Goal: Transaction & Acquisition: Purchase product/service

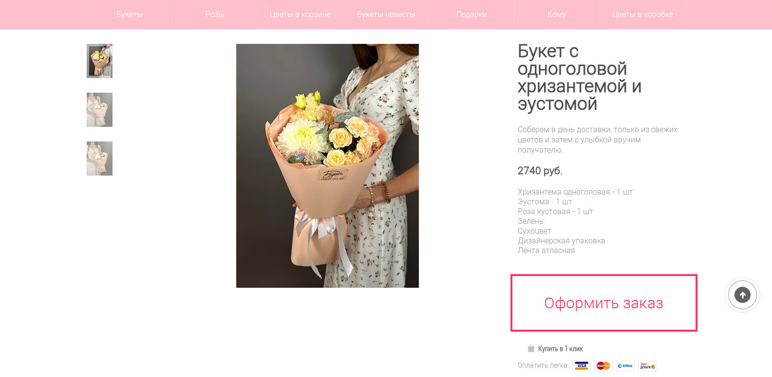
scroll to position [97, 0]
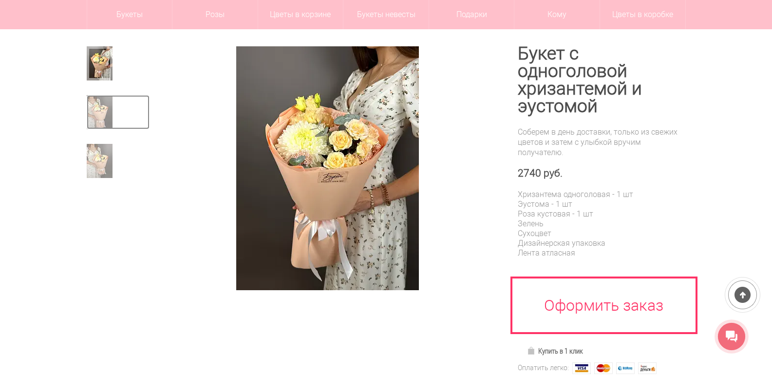
click at [98, 117] on img at bounding box center [100, 112] width 26 height 34
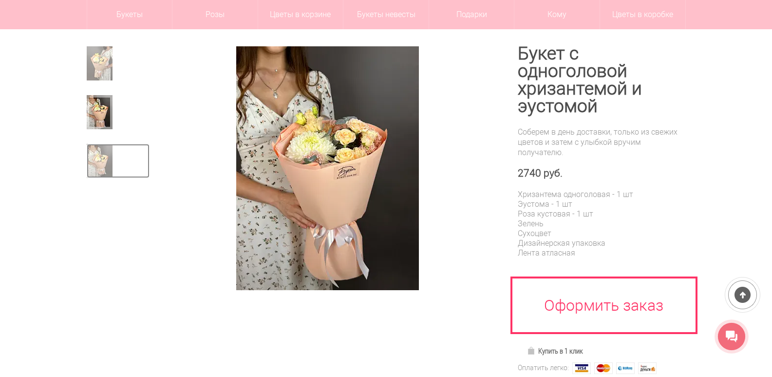
click at [96, 153] on img at bounding box center [100, 161] width 26 height 34
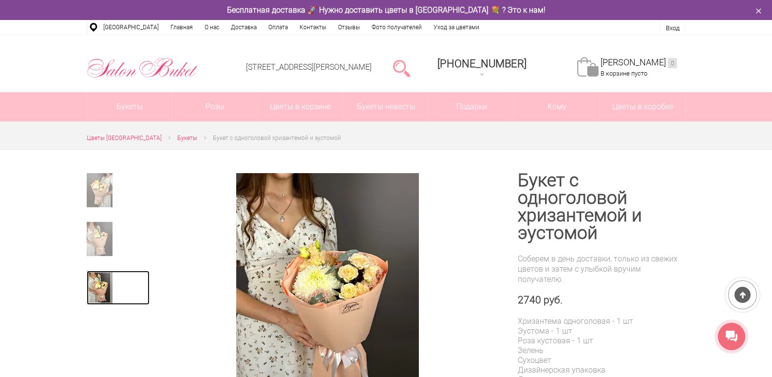
scroll to position [49, 0]
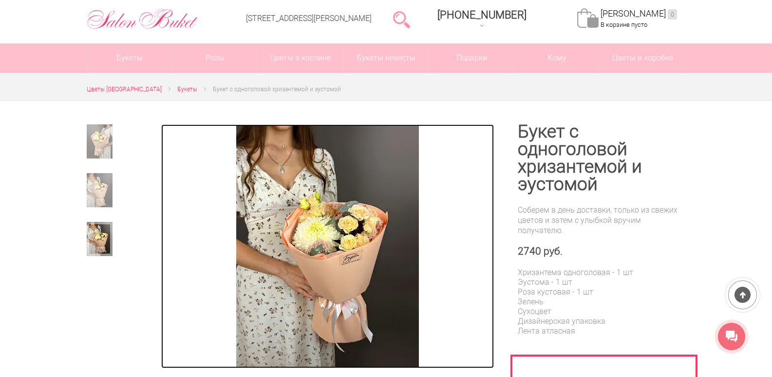
click at [333, 246] on img at bounding box center [327, 246] width 183 height 244
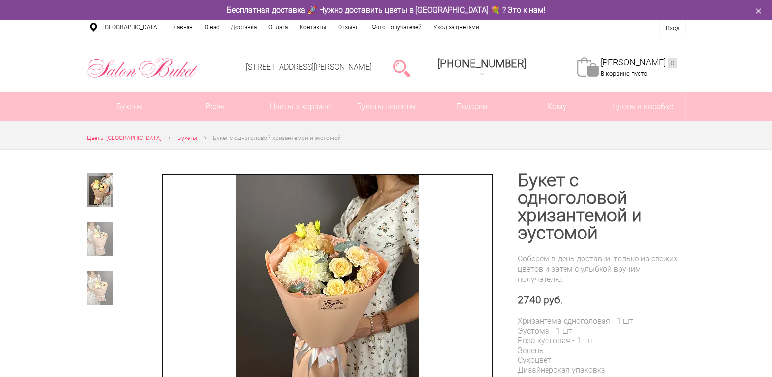
click at [321, 267] on img at bounding box center [327, 295] width 183 height 244
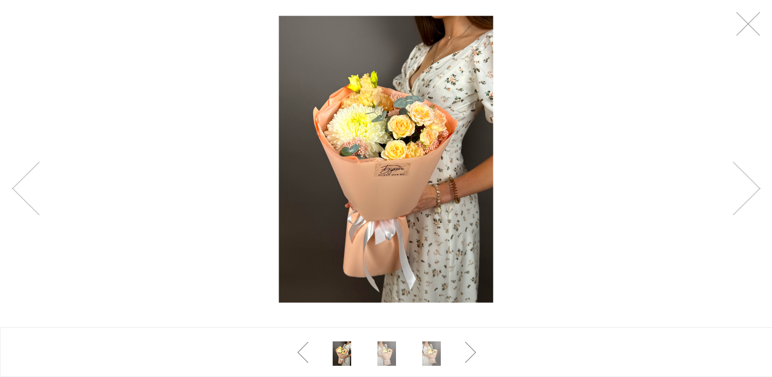
click at [395, 151] on img at bounding box center [386, 159] width 215 height 286
